Goal: Check status: Check status

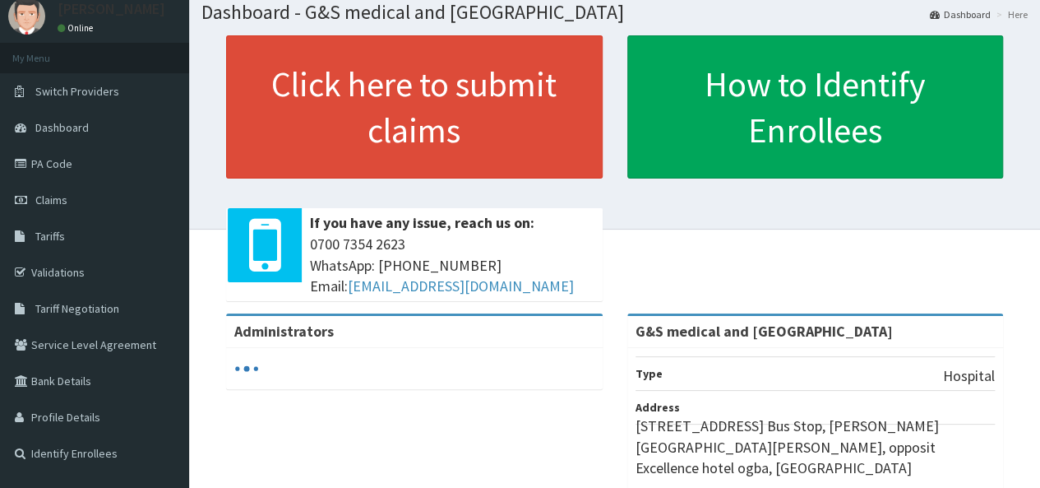
scroll to position [48, 0]
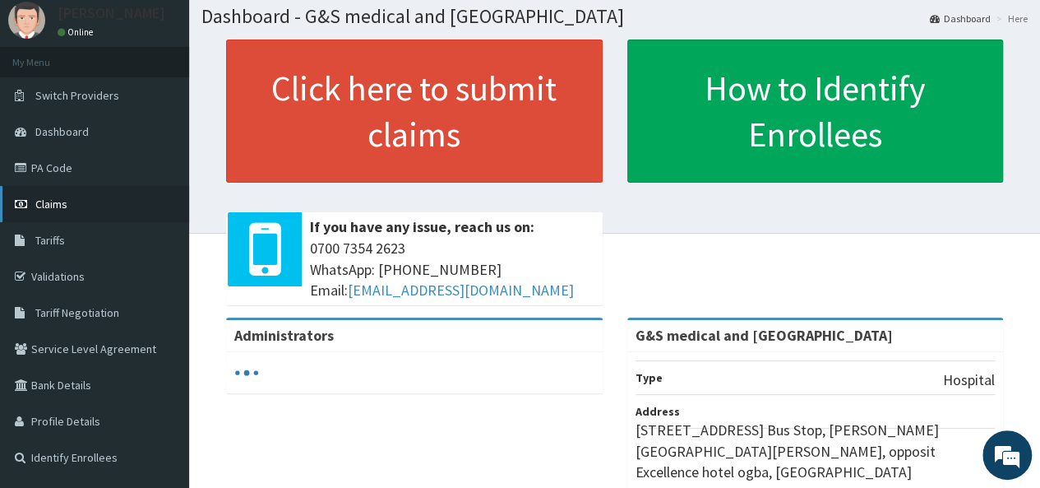
click at [53, 202] on span "Claims" at bounding box center [51, 204] width 32 height 15
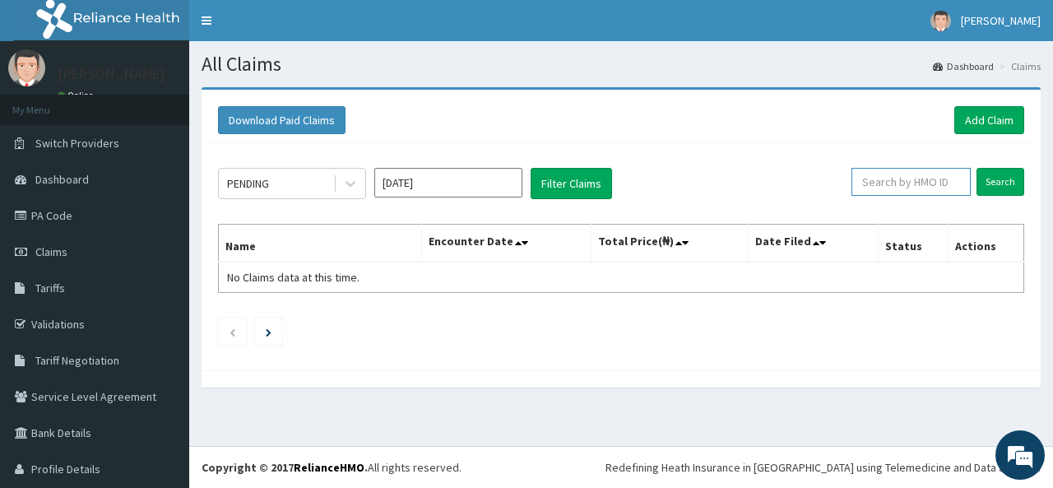
click at [892, 178] on input "text" at bounding box center [910, 182] width 119 height 28
type input "OHT/11067/A"
click at [976, 168] on input "Search" at bounding box center [1000, 182] width 48 height 28
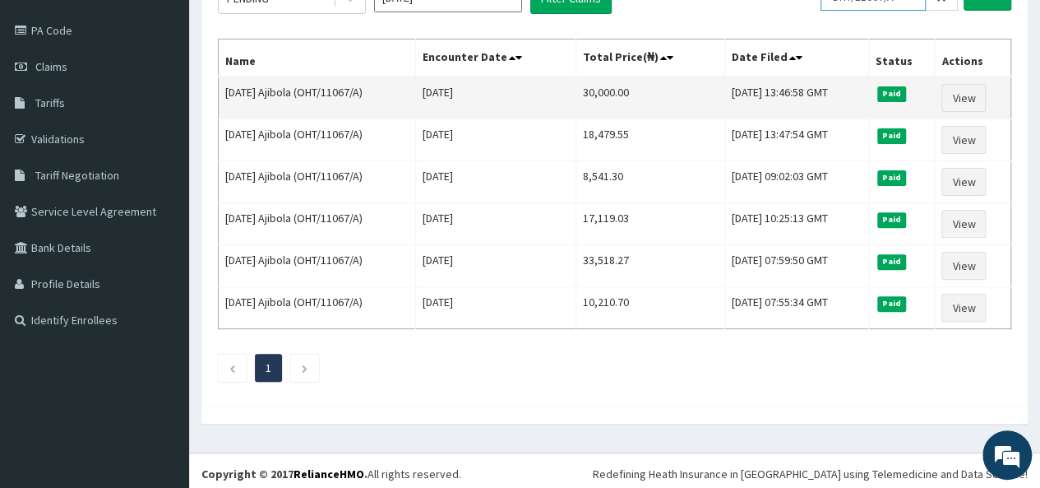
scroll to position [184, 0]
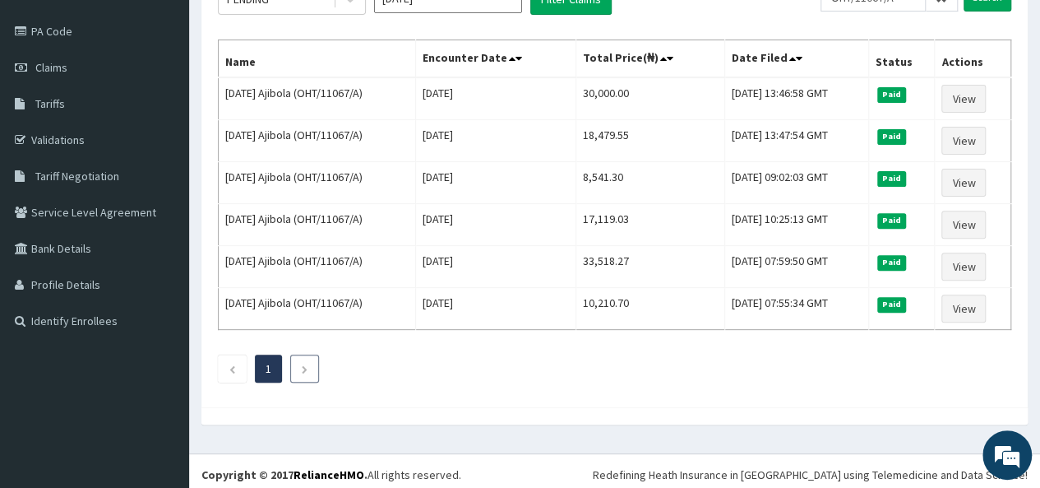
click at [304, 364] on icon "Next page" at bounding box center [304, 369] width 7 height 10
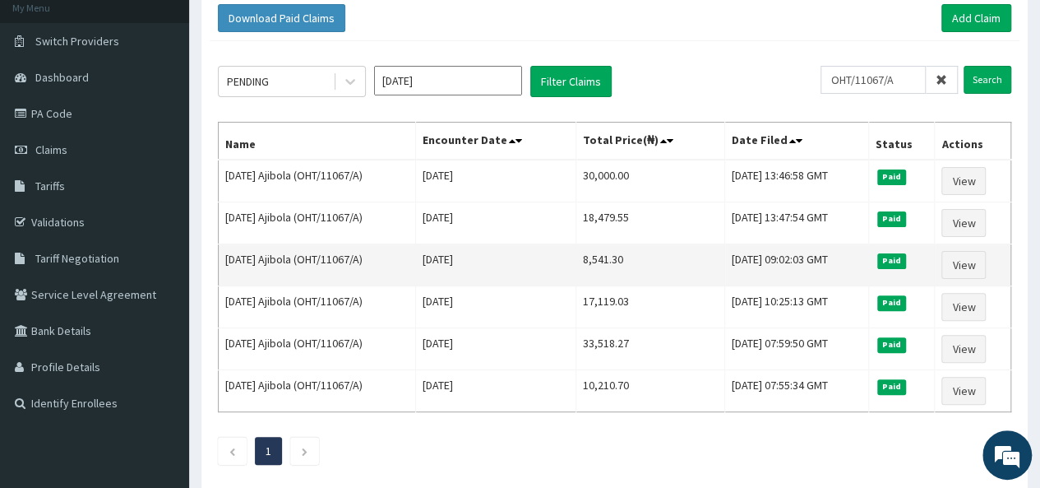
scroll to position [100, 0]
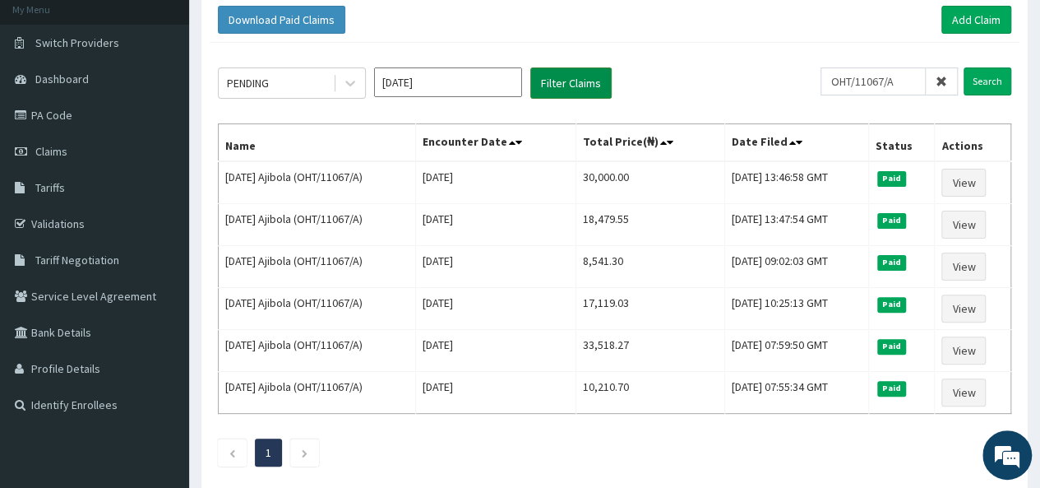
click at [561, 72] on button "Filter Claims" at bounding box center [571, 82] width 81 height 31
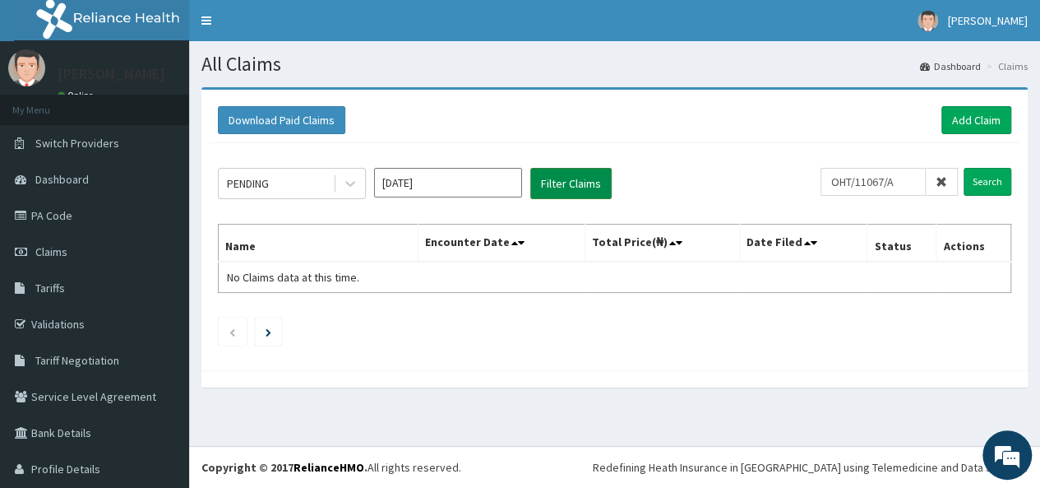
scroll to position [0, 0]
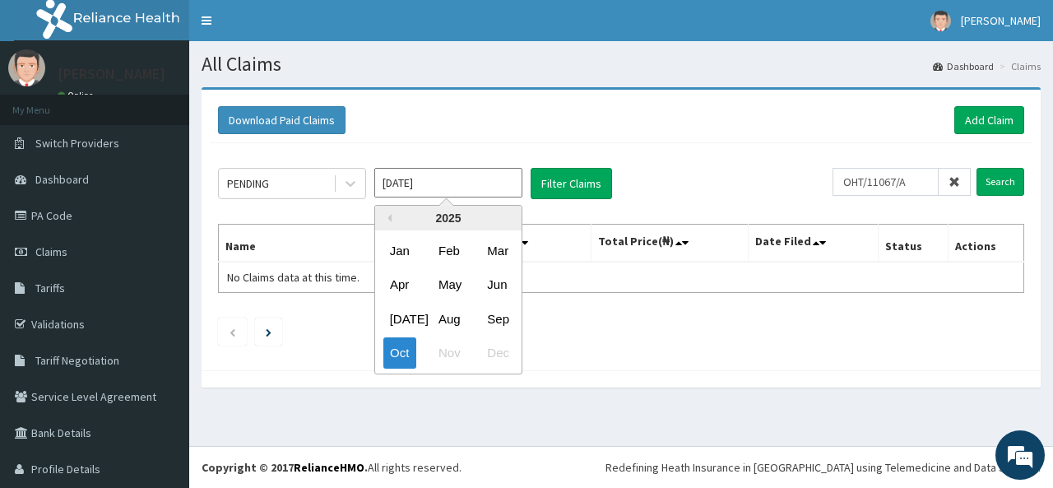
click at [451, 174] on input "[DATE]" at bounding box center [448, 183] width 148 height 30
click at [387, 216] on button "Previous Year" at bounding box center [387, 218] width 8 height 8
click at [402, 351] on div "Oct" at bounding box center [399, 353] width 33 height 30
type input "Oct 2024"
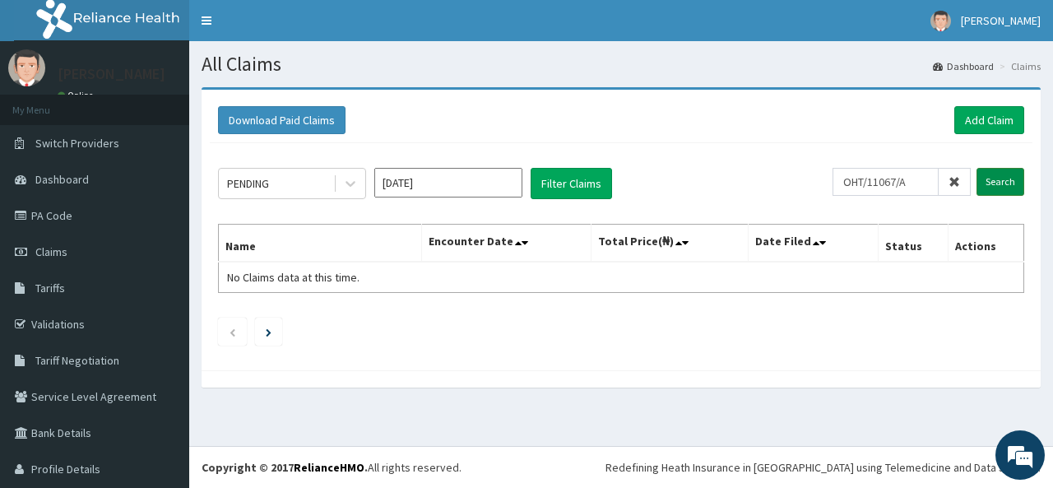
click at [994, 179] on input "Search" at bounding box center [1000, 182] width 48 height 28
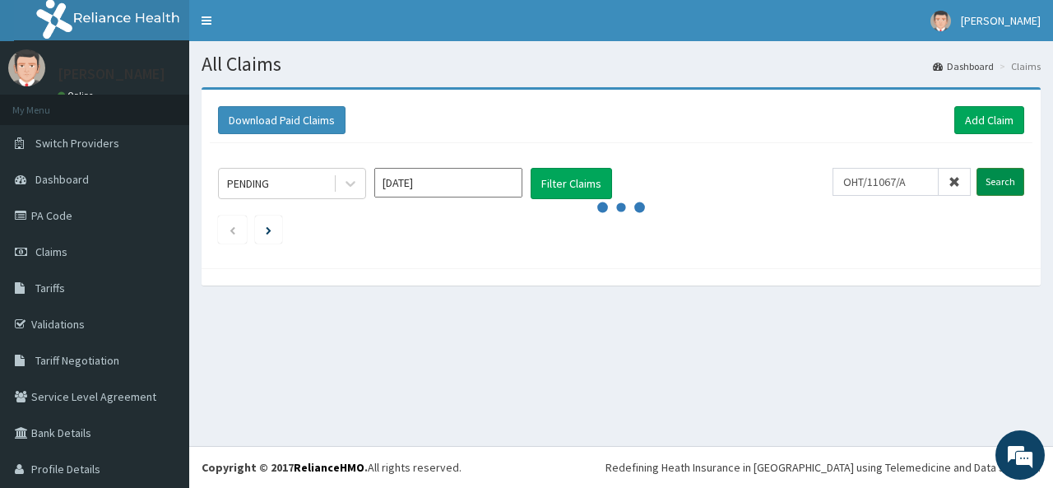
click at [994, 179] on input "Search" at bounding box center [1000, 182] width 48 height 28
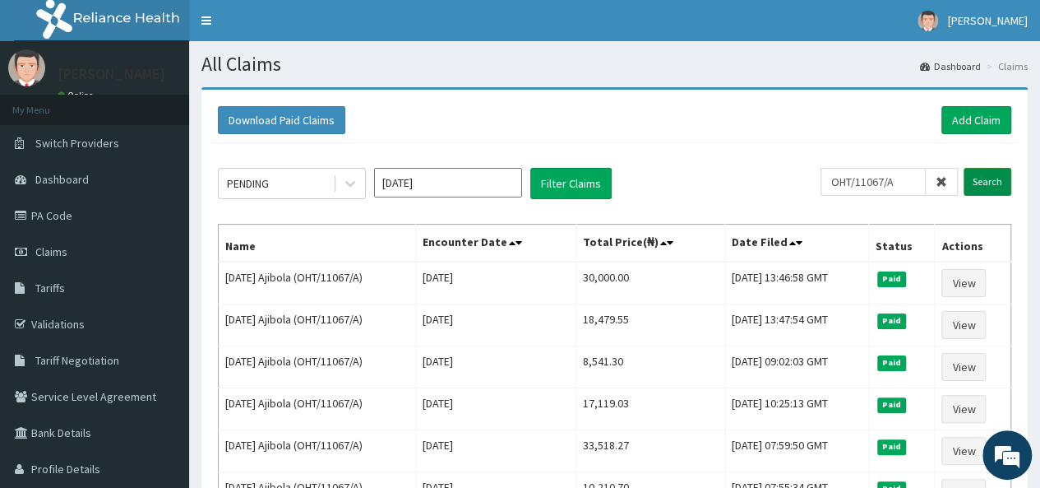
click at [994, 179] on input "Search" at bounding box center [988, 182] width 48 height 28
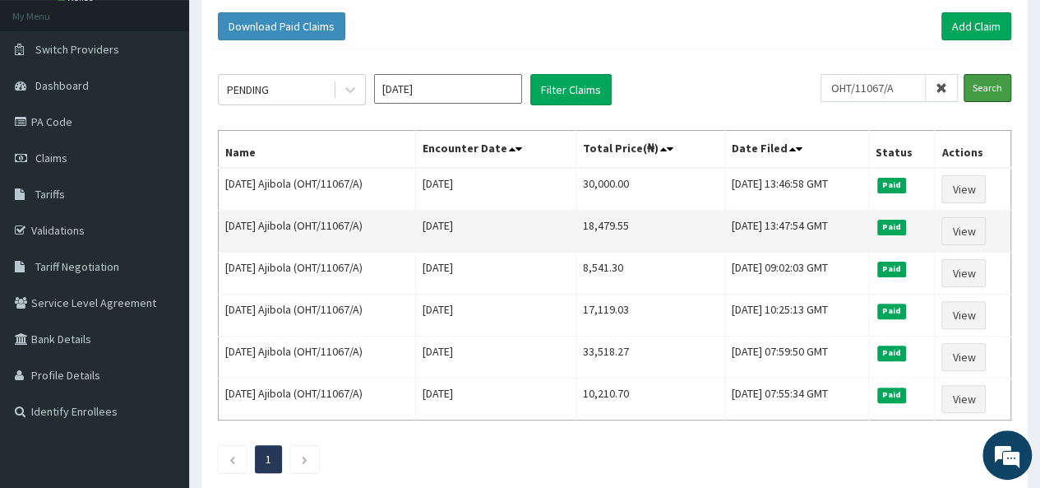
scroll to position [96, 0]
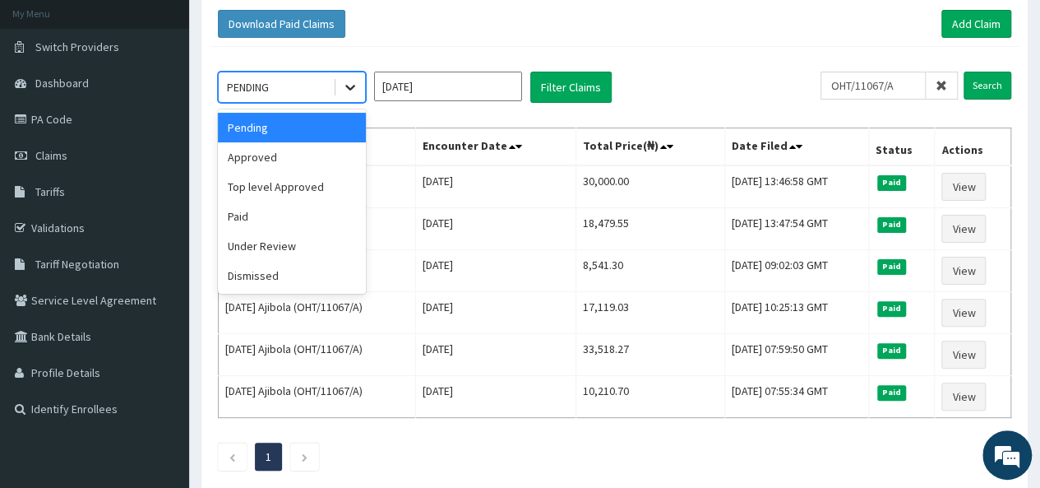
click at [350, 89] on icon at bounding box center [350, 89] width 10 height 6
click at [266, 158] on div "Approved" at bounding box center [292, 157] width 148 height 30
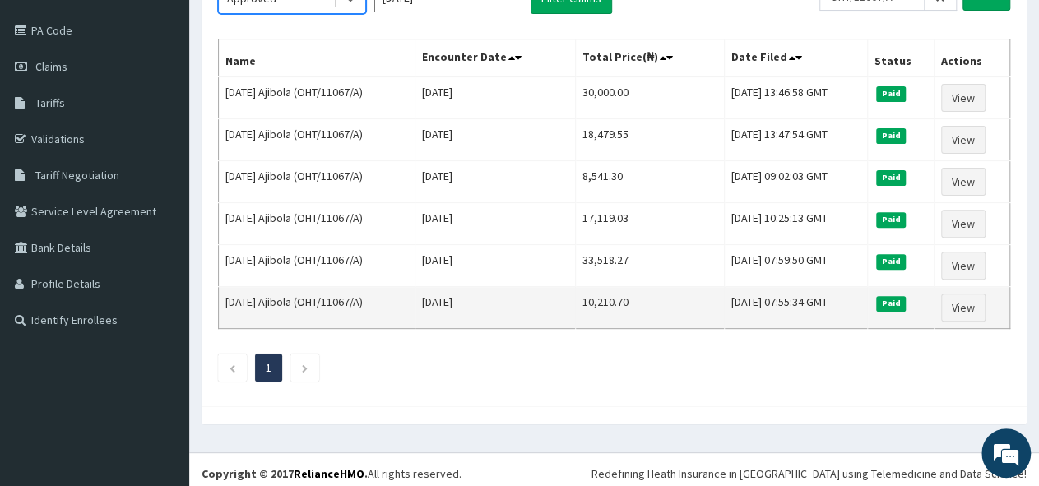
scroll to position [187, 0]
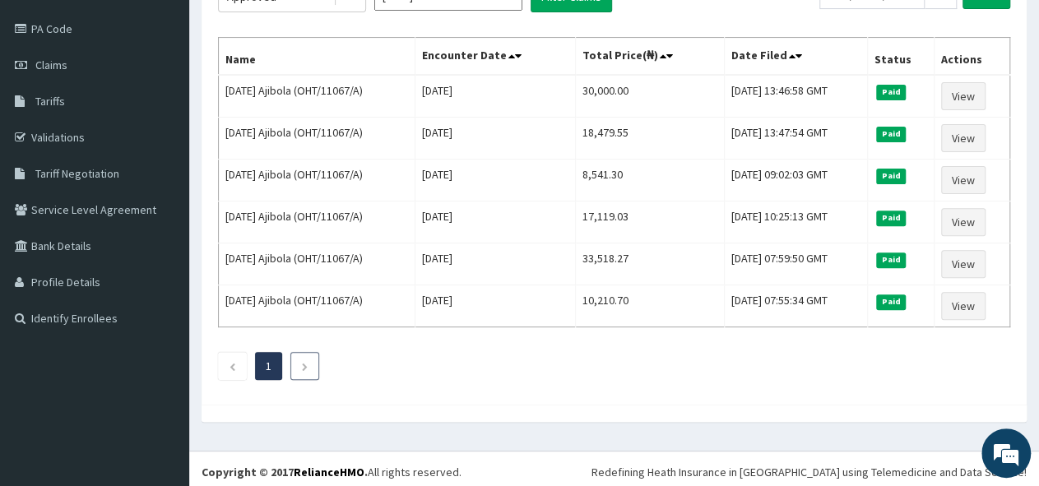
click at [303, 362] on icon "Next page" at bounding box center [304, 367] width 7 height 10
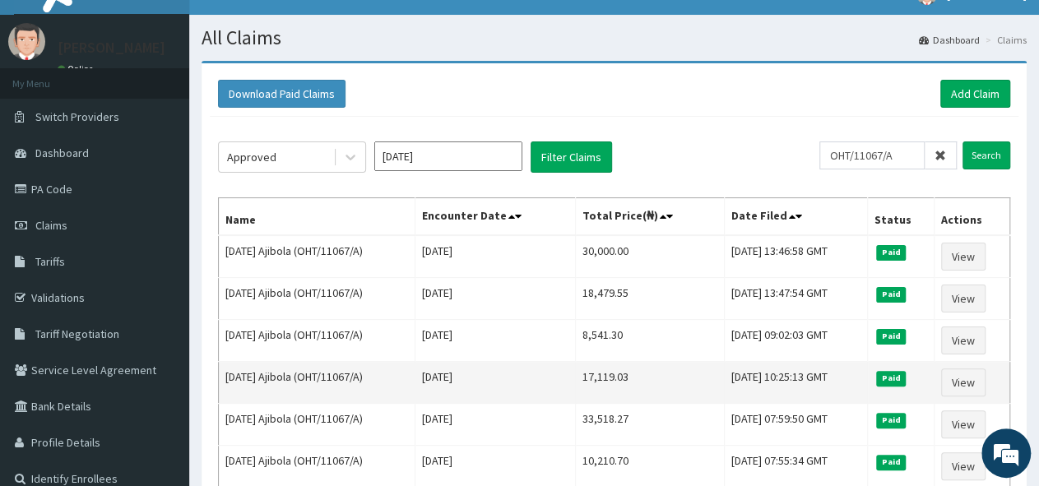
scroll to position [0, 0]
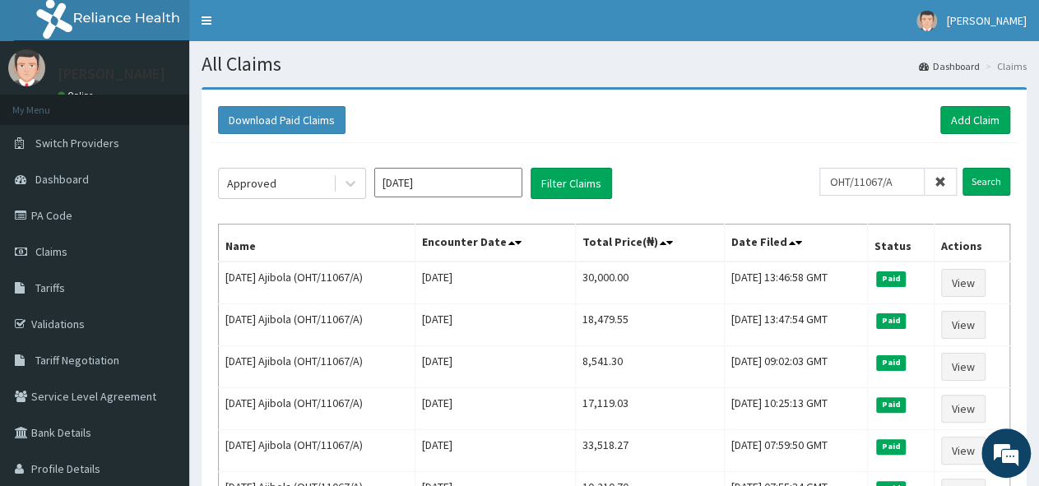
click at [563, 206] on div "Approved Oct 2024 Filter Claims OHT/11067/A Search Name Encounter Date Total Pr…" at bounding box center [614, 363] width 809 height 440
drag, startPoint x: 568, startPoint y: 186, endPoint x: 572, endPoint y: 117, distance: 69.2
click at [572, 117] on div "Download Paid Claims Add Claim × Note you can only download claims within a max…" at bounding box center [614, 341] width 825 height 502
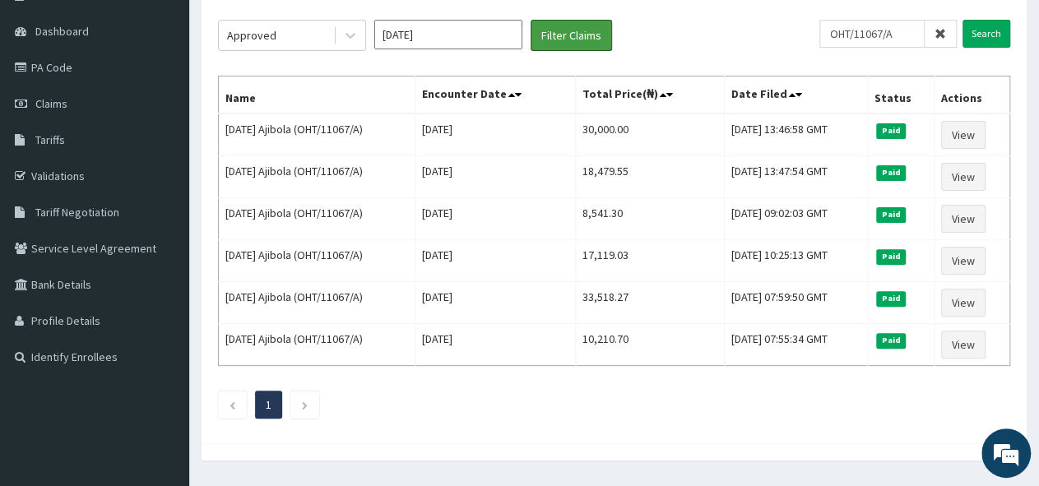
scroll to position [149, 0]
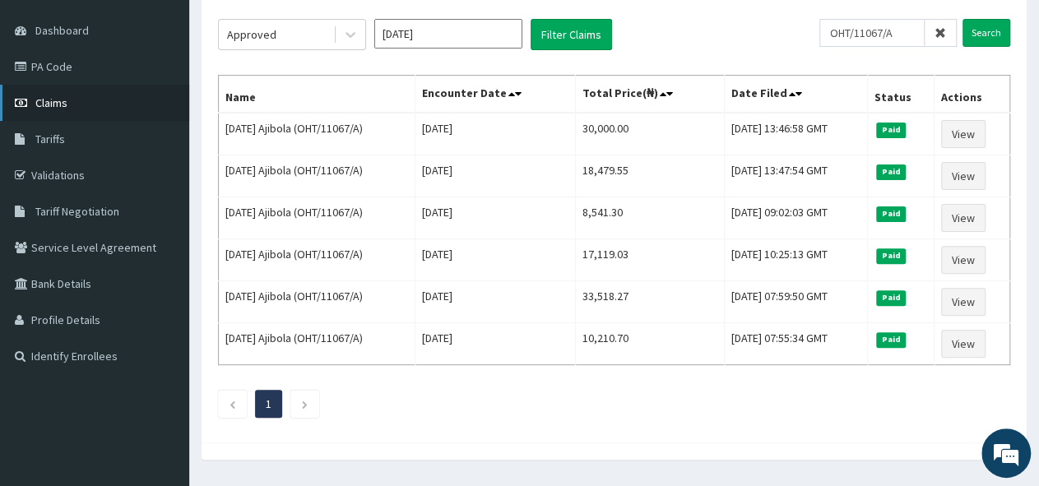
click at [67, 92] on link "Claims" at bounding box center [94, 103] width 189 height 36
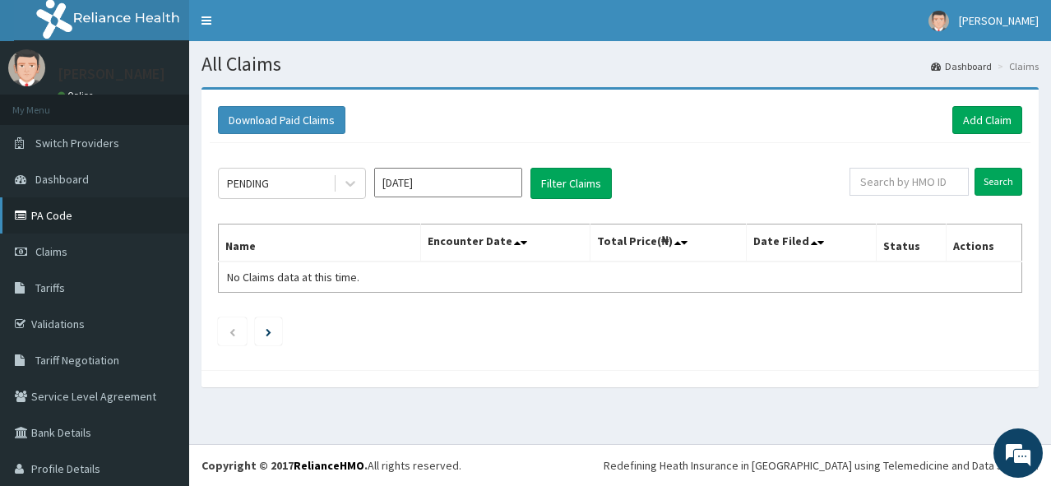
click at [61, 209] on link "PA Code" at bounding box center [94, 215] width 189 height 36
